Goal: Task Accomplishment & Management: Manage account settings

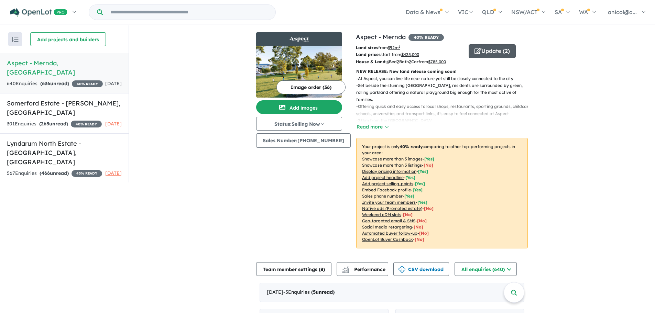
click at [486, 50] on button "Update ( 2 )" at bounding box center [492, 51] width 47 height 14
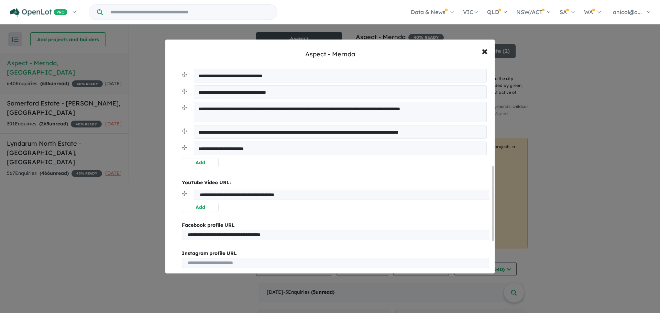
scroll to position [275, 0]
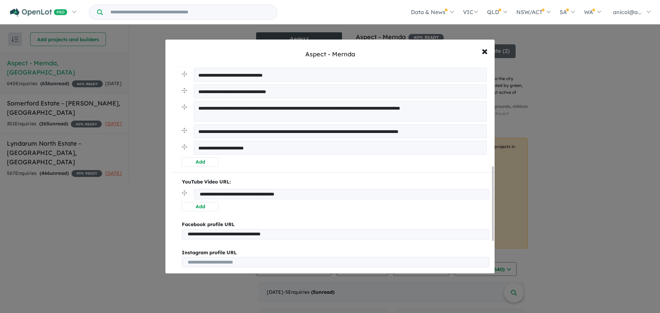
drag, startPoint x: 322, startPoint y: 193, endPoint x: 191, endPoint y: 193, distance: 131.7
click at [191, 193] on li "**********" at bounding box center [335, 195] width 307 height 13
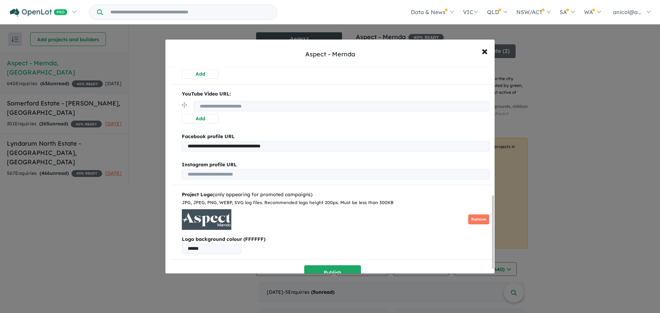
scroll to position [374, 0]
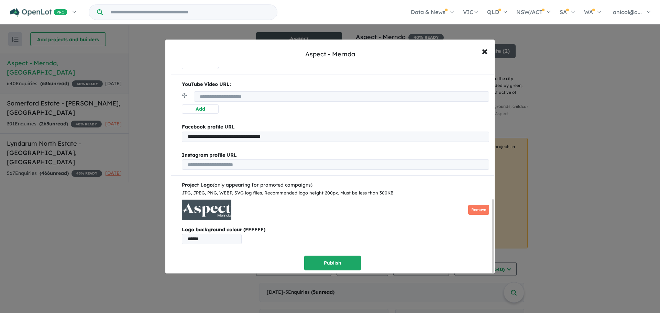
drag, startPoint x: 307, startPoint y: 133, endPoint x: 186, endPoint y: 139, distance: 121.2
click at [186, 139] on input "**********" at bounding box center [335, 137] width 307 height 10
click at [333, 257] on button "Publish" at bounding box center [332, 263] width 57 height 15
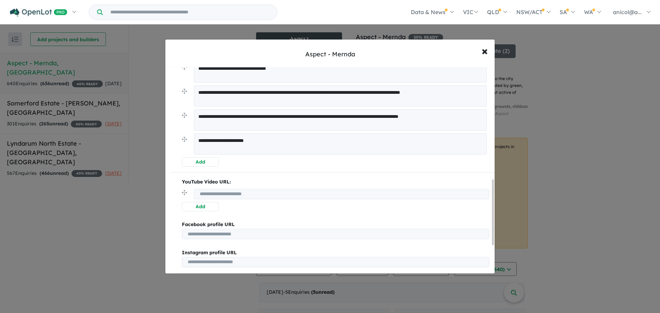
scroll to position [443, 0]
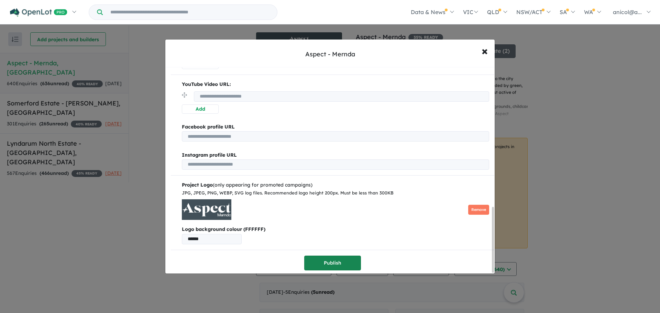
click at [342, 263] on button "Publish" at bounding box center [332, 263] width 57 height 15
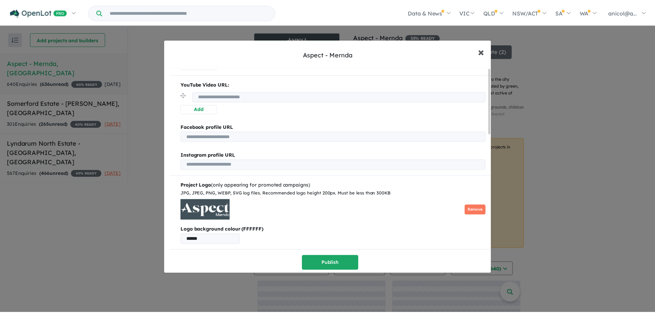
scroll to position [0, 0]
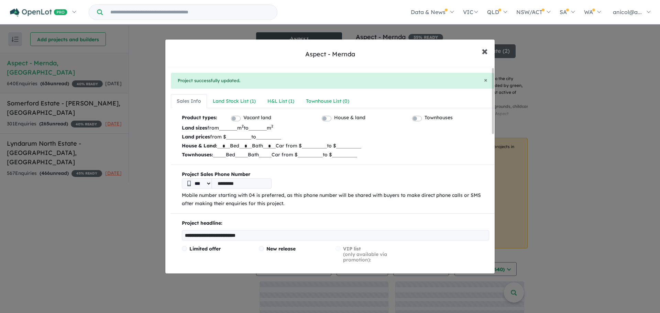
click at [485, 52] on span "×" at bounding box center [485, 50] width 6 height 15
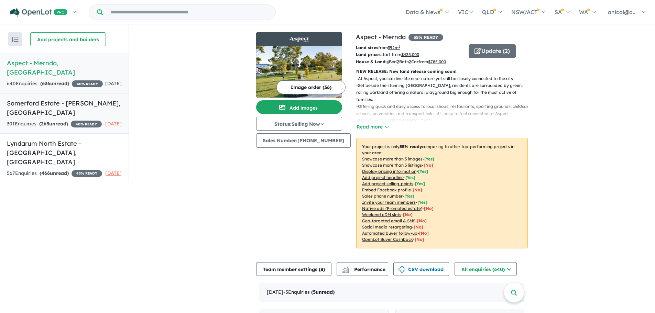
drag, startPoint x: 40, startPoint y: 110, endPoint x: 52, endPoint y: 110, distance: 12.1
click at [40, 120] on div "301 Enquir ies ( 265 unread) 40 % READY" at bounding box center [54, 124] width 95 height 8
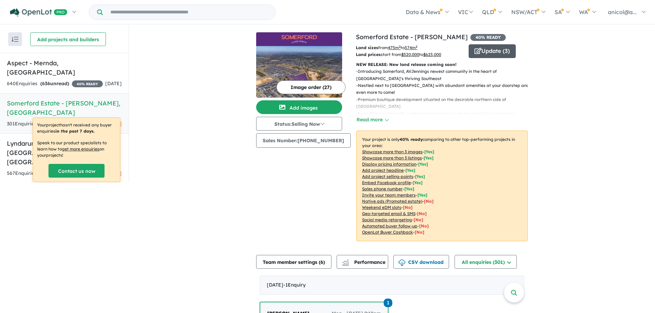
click at [479, 49] on button "Update ( 3 )" at bounding box center [492, 51] width 47 height 14
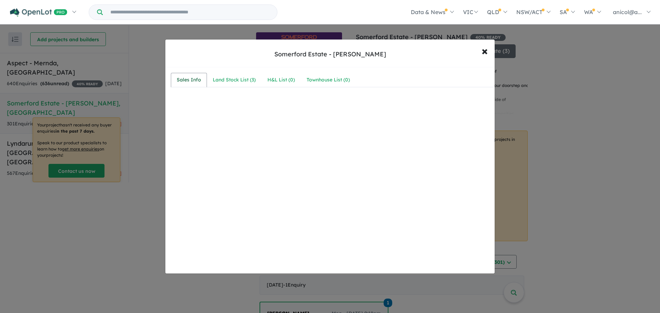
click at [190, 81] on div "Sales Info" at bounding box center [189, 80] width 24 height 8
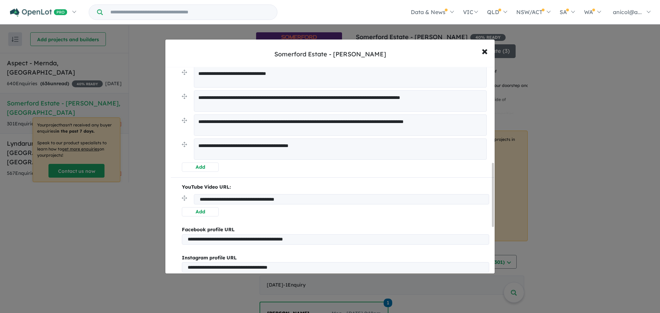
scroll to position [447, 0]
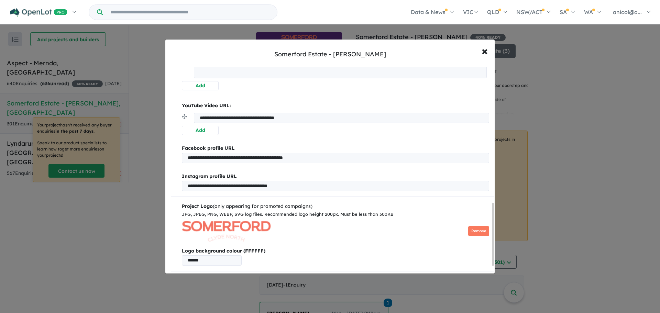
drag, startPoint x: 320, startPoint y: 120, endPoint x: 198, endPoint y: 122, distance: 122.4
click at [198, 122] on input "**********" at bounding box center [341, 118] width 295 height 10
drag, startPoint x: 341, startPoint y: 156, endPoint x: 179, endPoint y: 164, distance: 162.5
drag, startPoint x: 320, startPoint y: 186, endPoint x: 182, endPoint y: 191, distance: 138.0
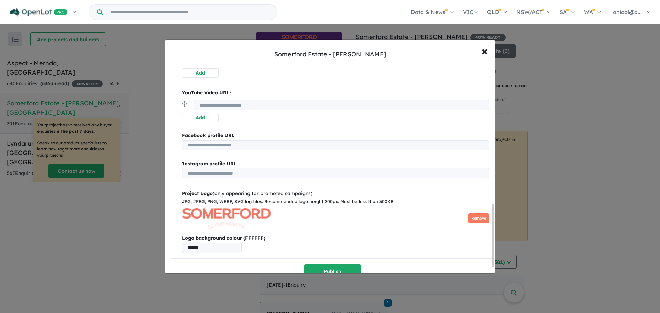
scroll to position [470, 0]
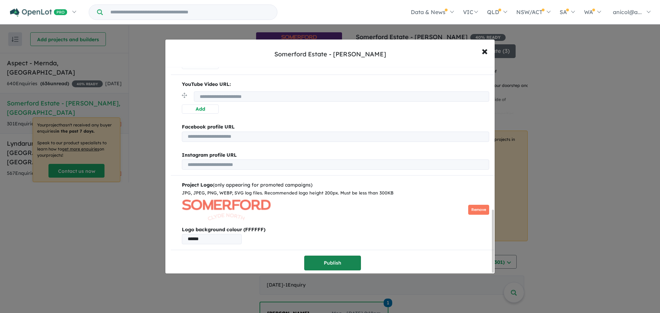
click at [336, 257] on button "Publish" at bounding box center [332, 263] width 57 height 15
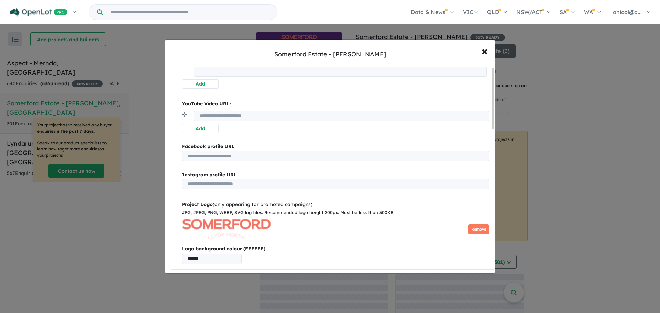
scroll to position [0, 0]
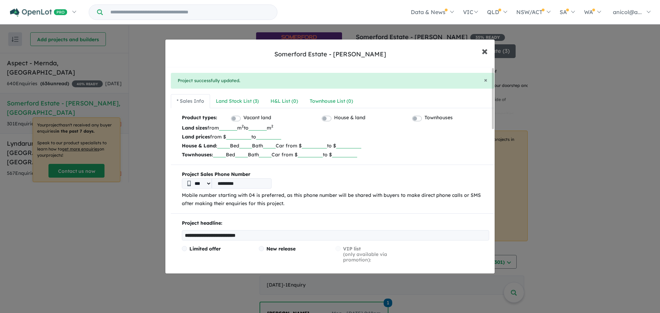
click at [485, 51] on span "×" at bounding box center [485, 50] width 6 height 15
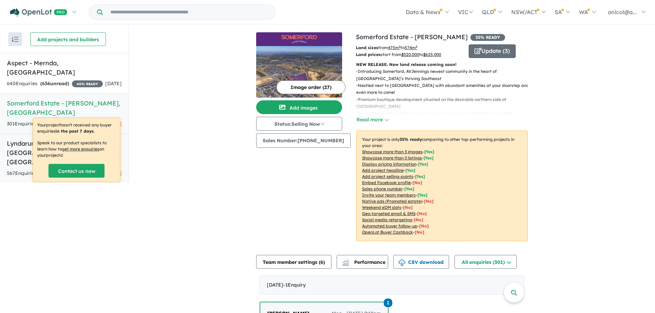
click at [9, 160] on h5 "[GEOGRAPHIC_DATA] - [GEOGRAPHIC_DATA][PERSON_NAME][GEOGRAPHIC_DATA]" at bounding box center [64, 153] width 115 height 28
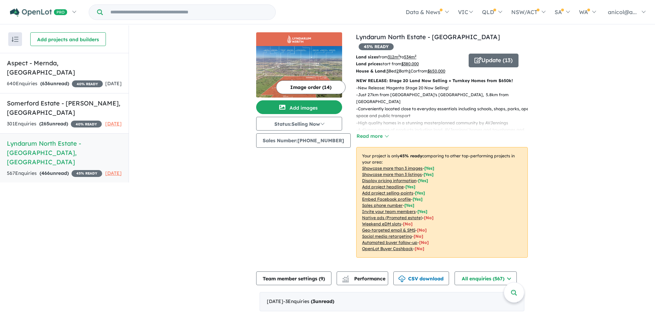
click at [493, 44] on div "View 3 projects in your account [GEOGRAPHIC_DATA] - [GEOGRAPHIC_DATA] 45 % READ…" at bounding box center [442, 149] width 172 height 234
click at [488, 54] on button "Update ( 13 )" at bounding box center [494, 61] width 50 height 14
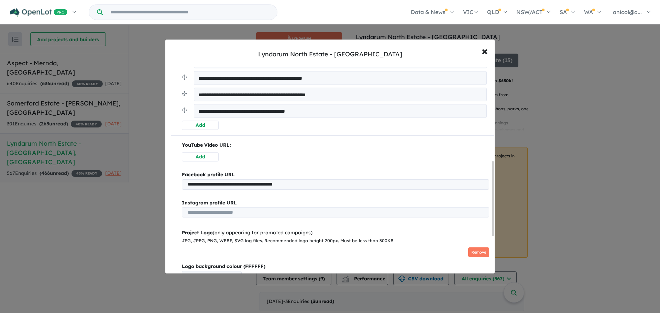
scroll to position [363, 0]
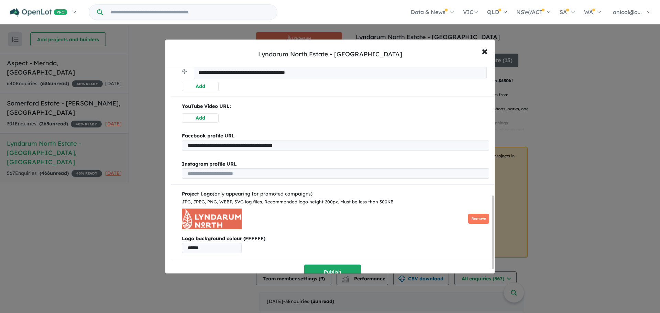
drag, startPoint x: 340, startPoint y: 143, endPoint x: 327, endPoint y: 144, distance: 13.1
click at [327, 144] on input "**********" at bounding box center [335, 146] width 307 height 10
drag, startPoint x: 328, startPoint y: 144, endPoint x: 163, endPoint y: 144, distance: 164.7
click at [163, 144] on div "**********" at bounding box center [330, 156] width 660 height 313
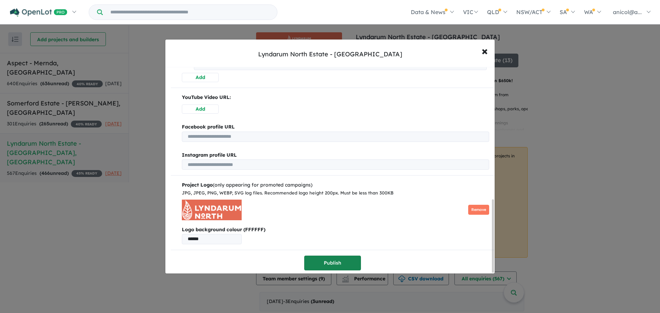
click at [344, 256] on button "Publish" at bounding box center [332, 263] width 57 height 15
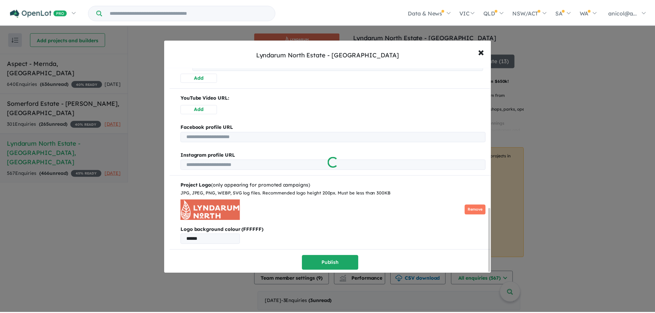
scroll to position [0, 0]
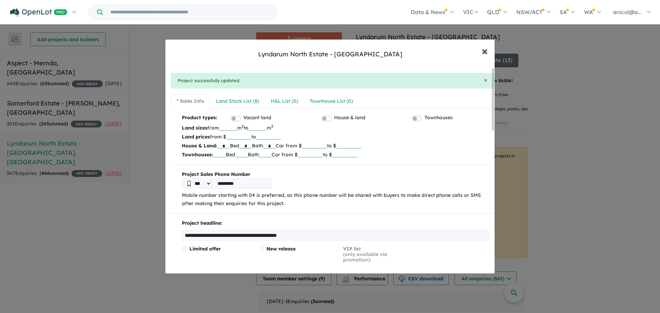
click at [486, 54] on span "×" at bounding box center [485, 50] width 6 height 15
